Goal: Task Accomplishment & Management: Complete application form

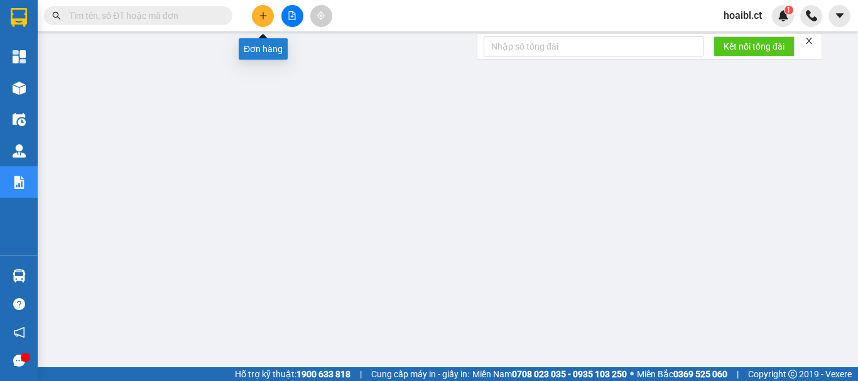
click at [261, 19] on icon "plus" at bounding box center [263, 15] width 9 height 9
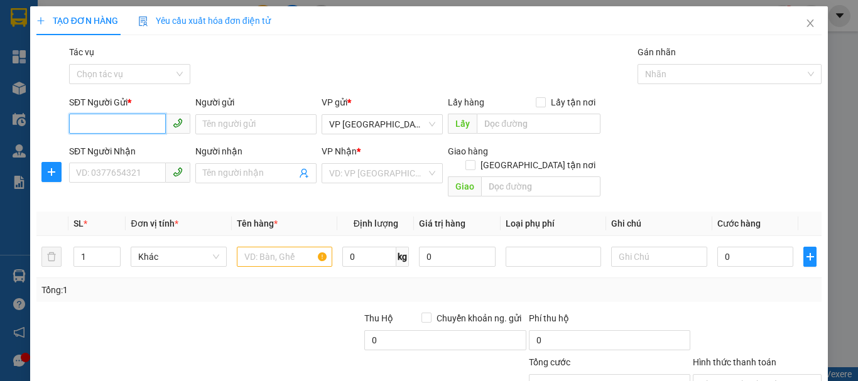
click at [112, 131] on input "SĐT Người Gửi *" at bounding box center [117, 124] width 97 height 20
type input "0987936540"
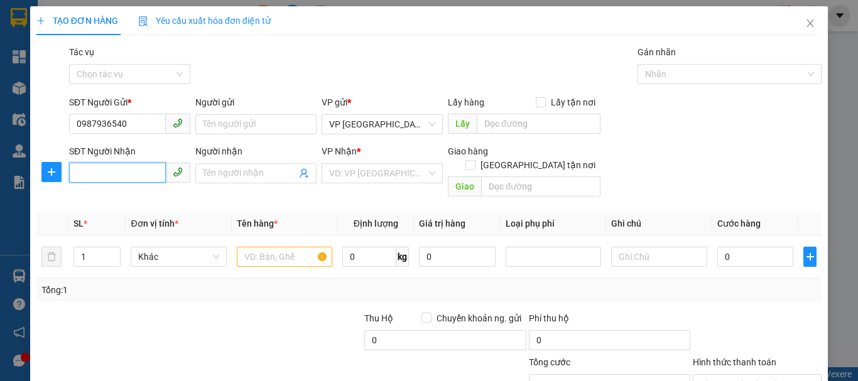
click at [114, 168] on input "SĐT Người Nhận" at bounding box center [117, 173] width 97 height 20
type input "0973725225"
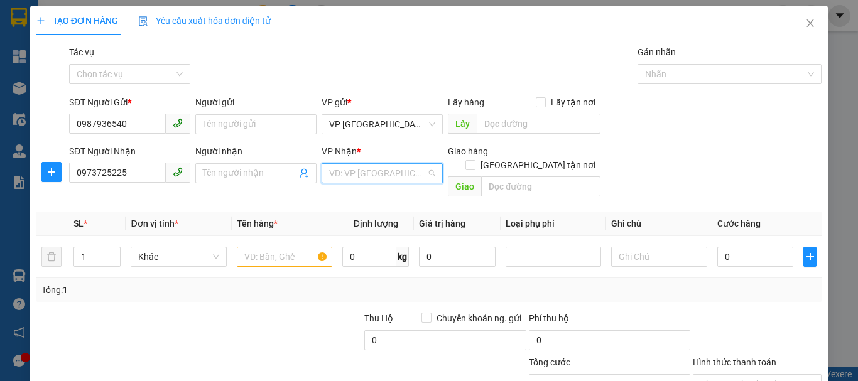
click at [356, 174] on input "search" at bounding box center [377, 173] width 97 height 19
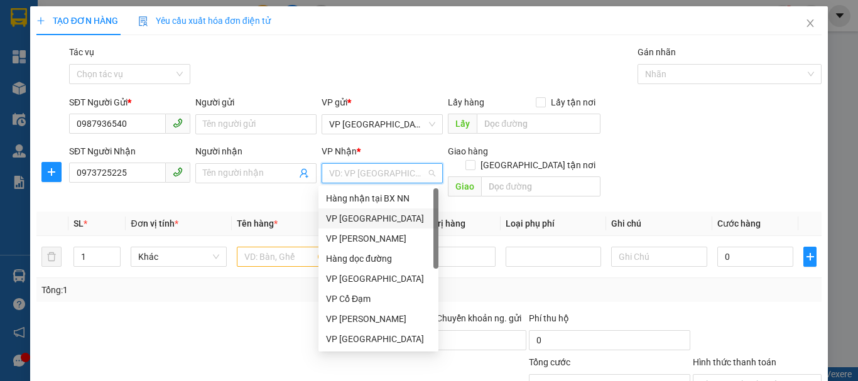
click at [357, 217] on div "VP [GEOGRAPHIC_DATA]" at bounding box center [378, 219] width 105 height 14
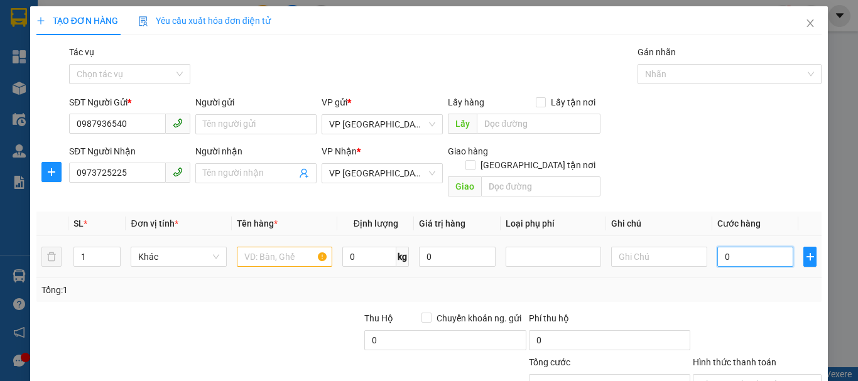
click at [744, 248] on input "0" at bounding box center [755, 257] width 77 height 20
type input "1"
type input "1T"
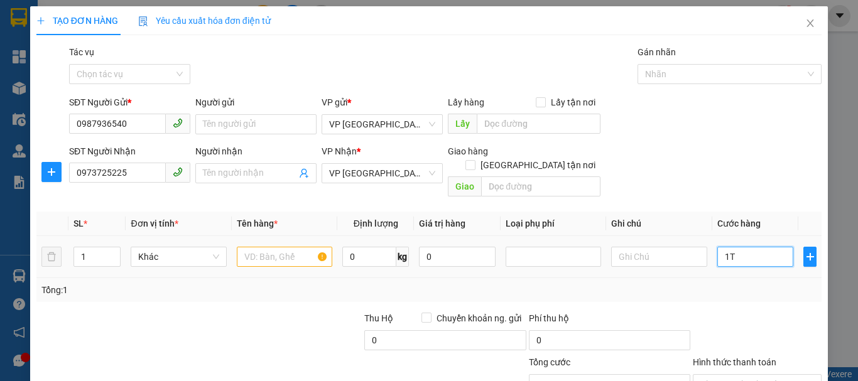
type input "0"
type input "1"
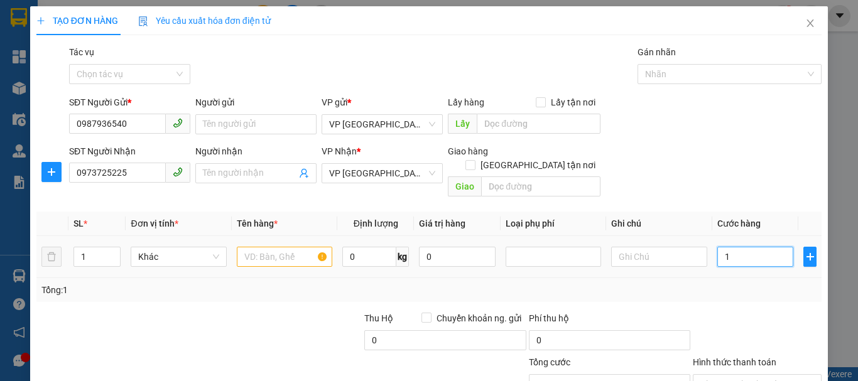
type input "0"
click at [287, 247] on input "text" at bounding box center [284, 257] width 95 height 20
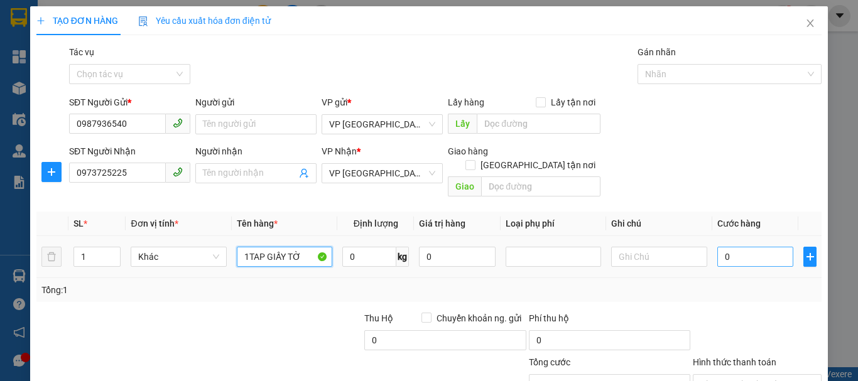
type input "1TAP GIẤY TỜ"
click at [724, 247] on input "0" at bounding box center [755, 257] width 77 height 20
type input "3"
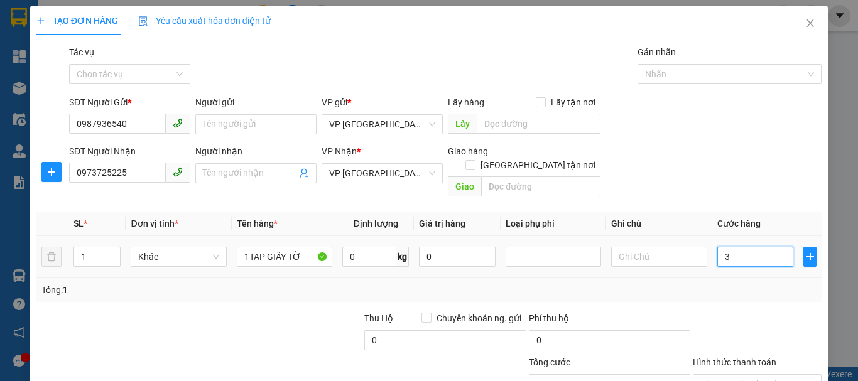
type input "30"
type input "30.000"
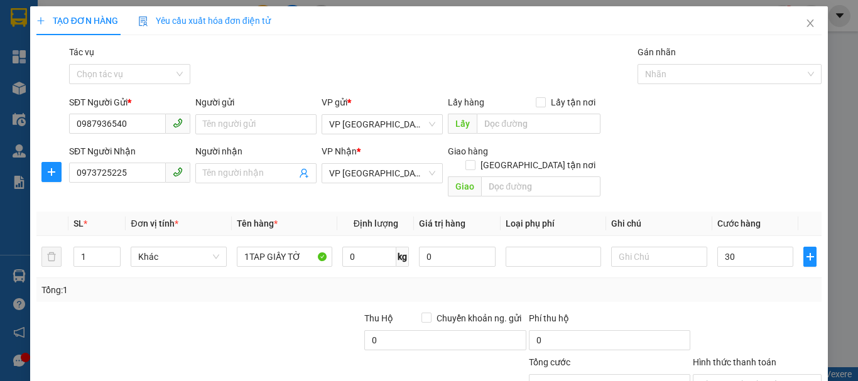
type input "30.000"
click at [741, 283] on div "Tổng: 1" at bounding box center [428, 290] width 775 height 14
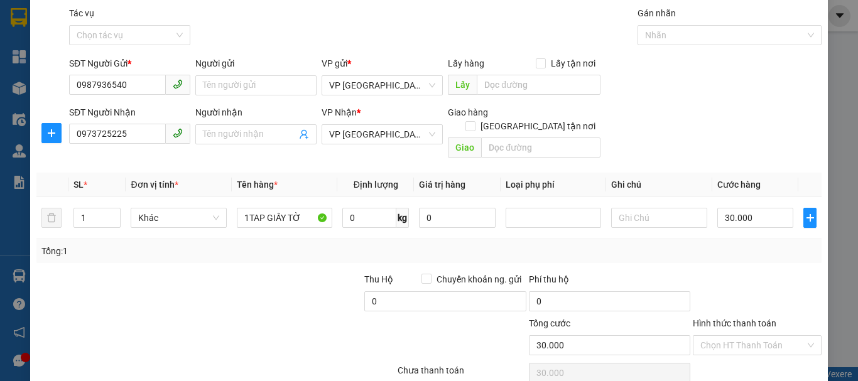
scroll to position [83, 0]
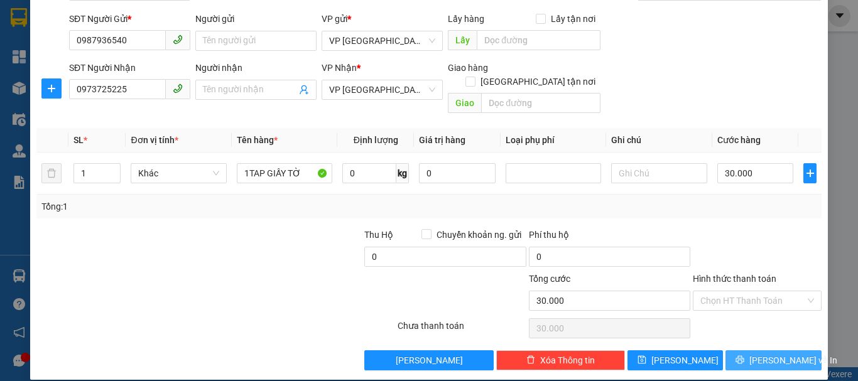
click at [763, 353] on span "[PERSON_NAME] và In" at bounding box center [793, 360] width 88 height 14
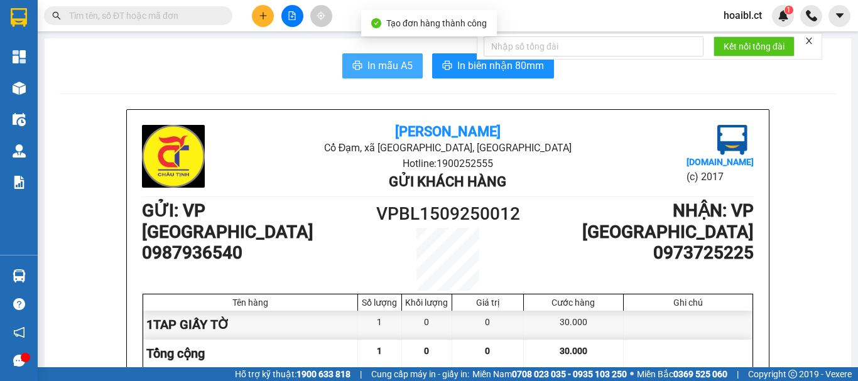
click at [375, 70] on span "In mẫu A5" at bounding box center [389, 66] width 45 height 16
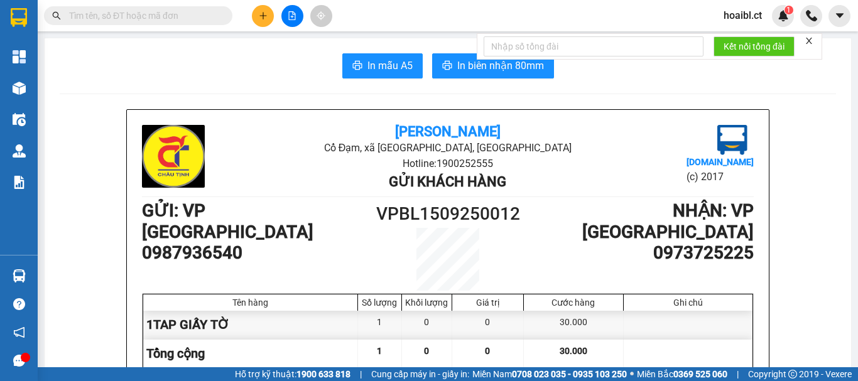
scroll to position [0, 25]
